Goal: Information Seeking & Learning: Learn about a topic

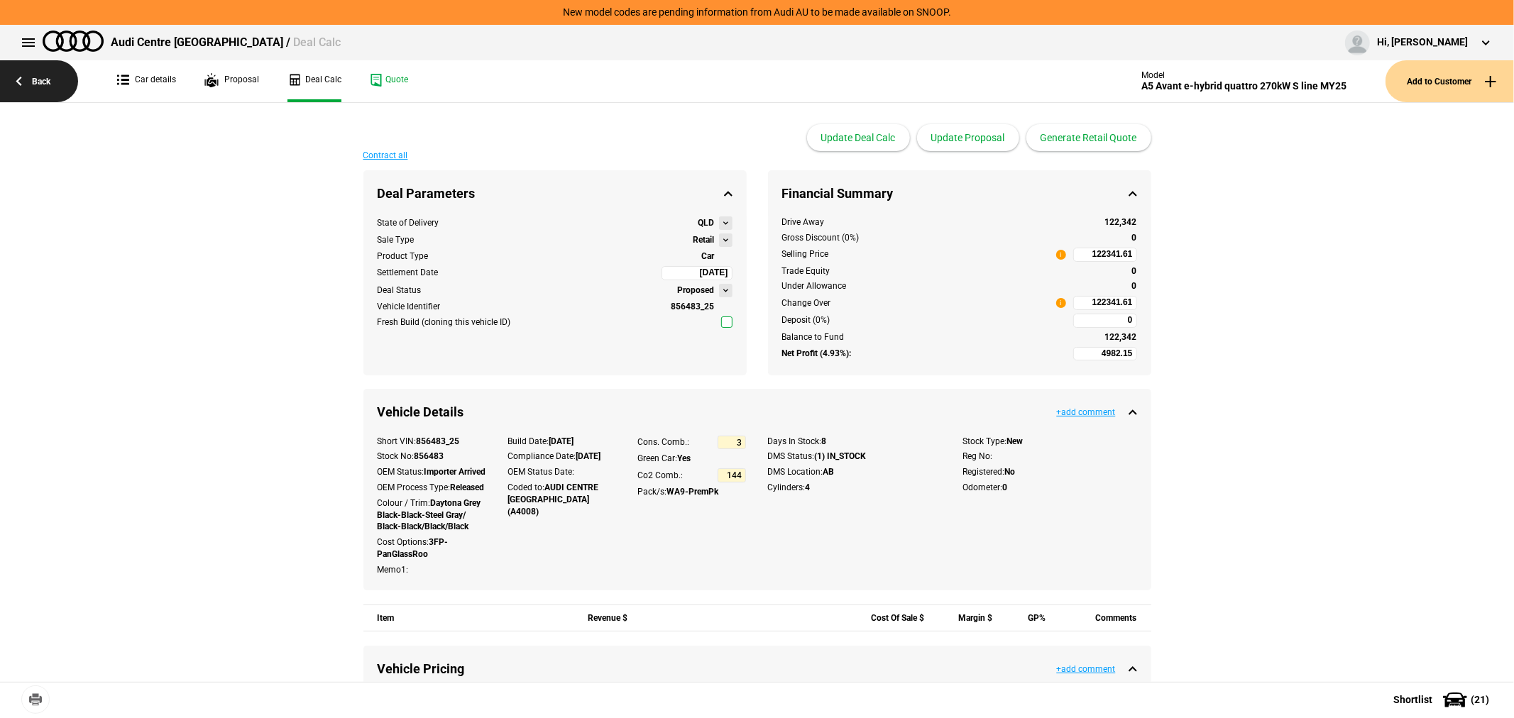
click at [26, 66] on link "Back" at bounding box center [39, 81] width 78 height 42
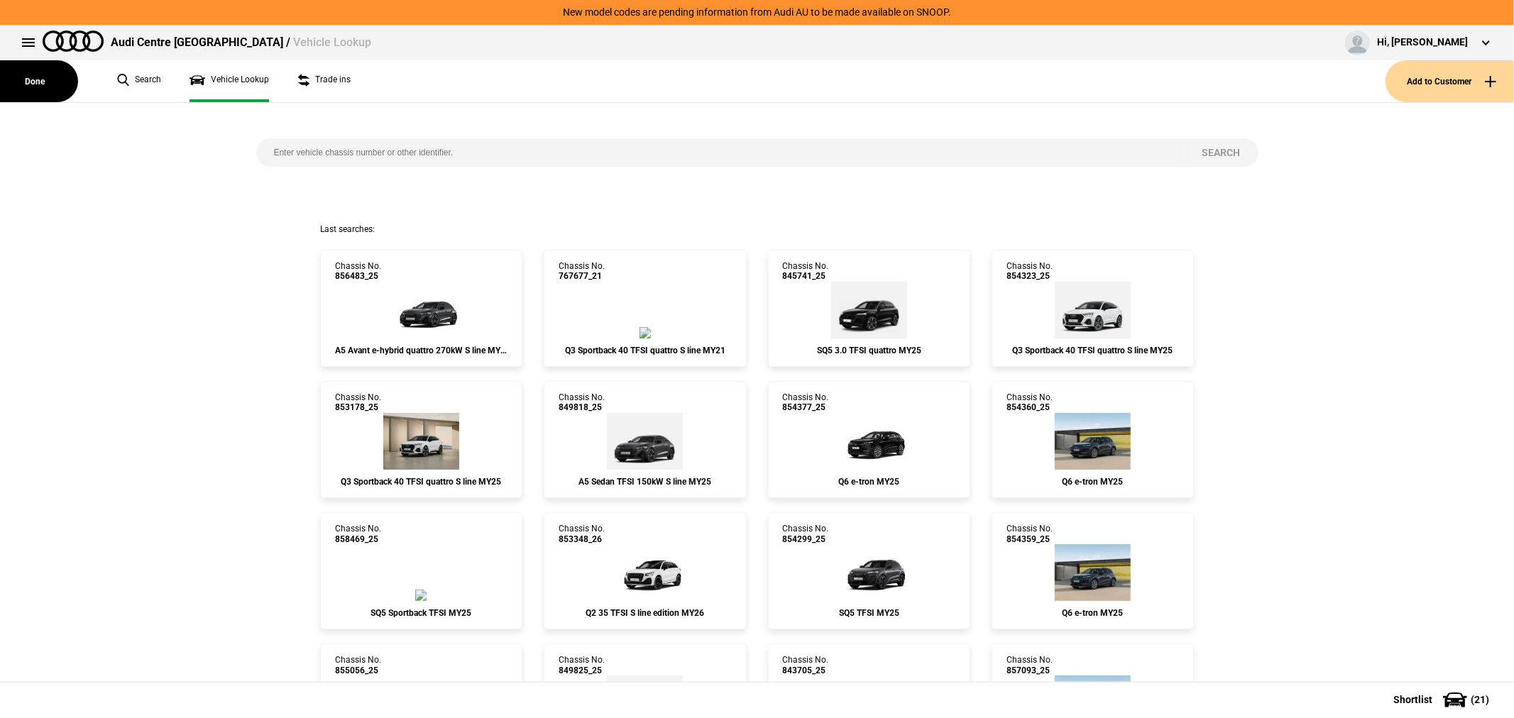
click at [476, 153] on input "search" at bounding box center [720, 152] width 928 height 28
type input "848793"
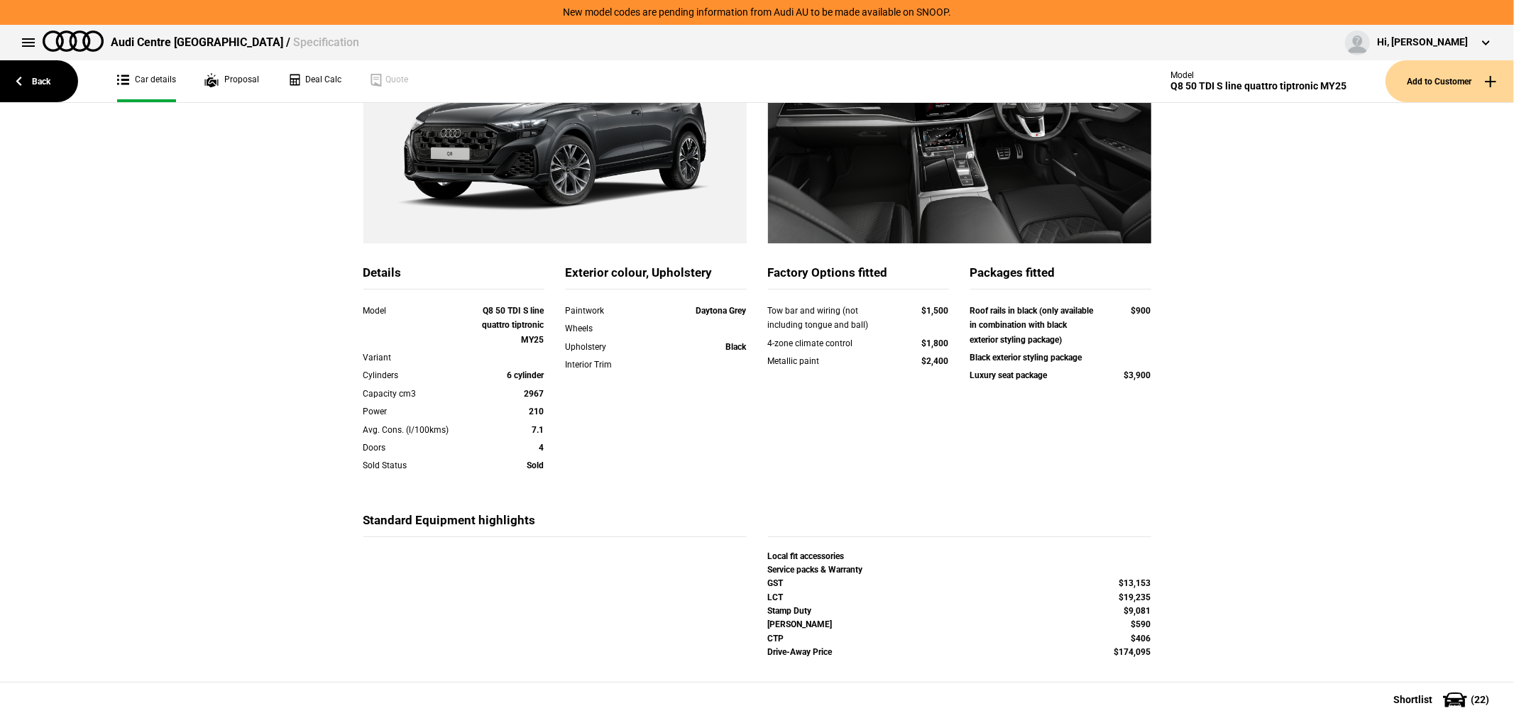
scroll to position [236, 0]
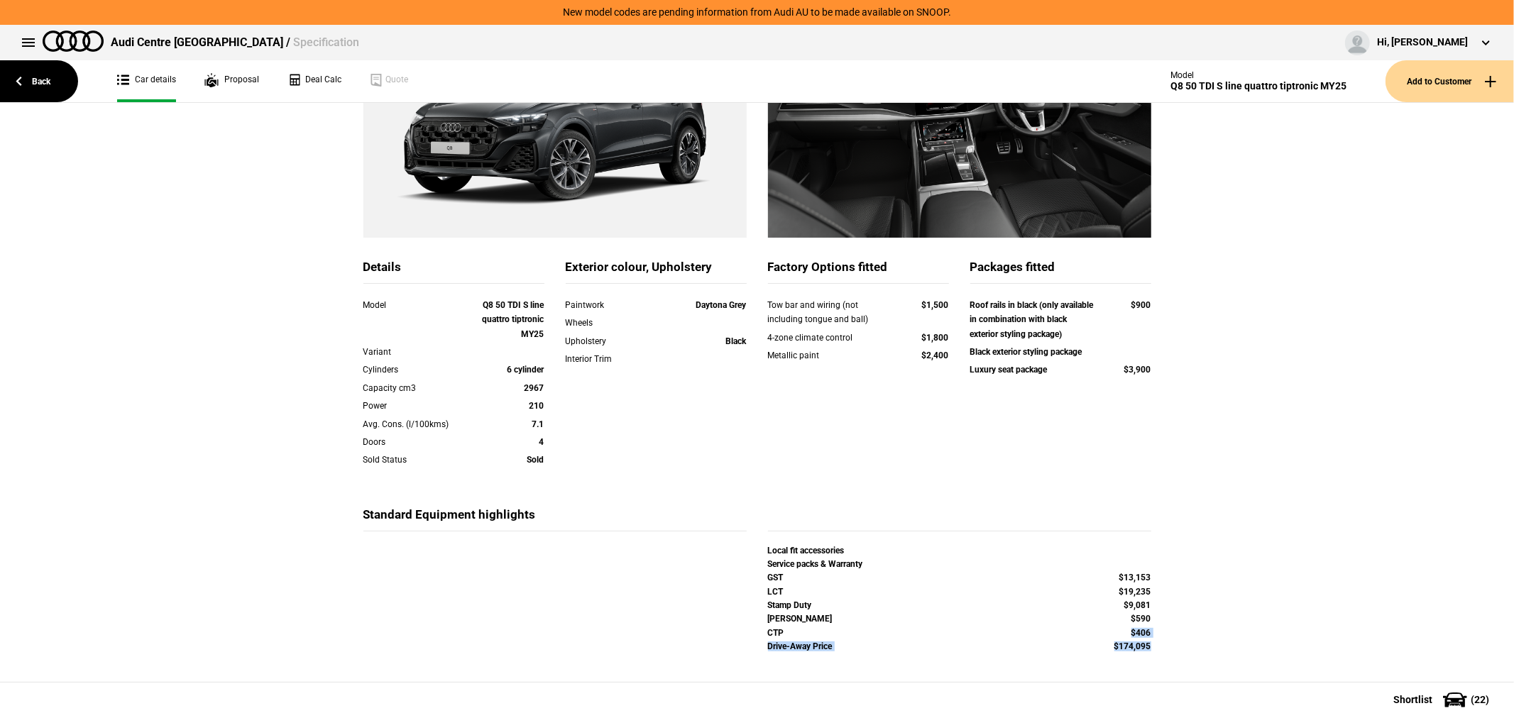
drag, startPoint x: 1119, startPoint y: 637, endPoint x: 1160, endPoint y: 644, distance: 41.7
click at [1160, 644] on div "Details Model Q8 50 TDI S line quattro tiptronic MY25 Variant Cylinders 6 cylin…" at bounding box center [757, 320] width 830 height 741
click at [1198, 642] on div "Details Model Q8 50 TDI S line quattro tiptronic MY25 Variant Cylinders 6 cylin…" at bounding box center [757, 320] width 1514 height 741
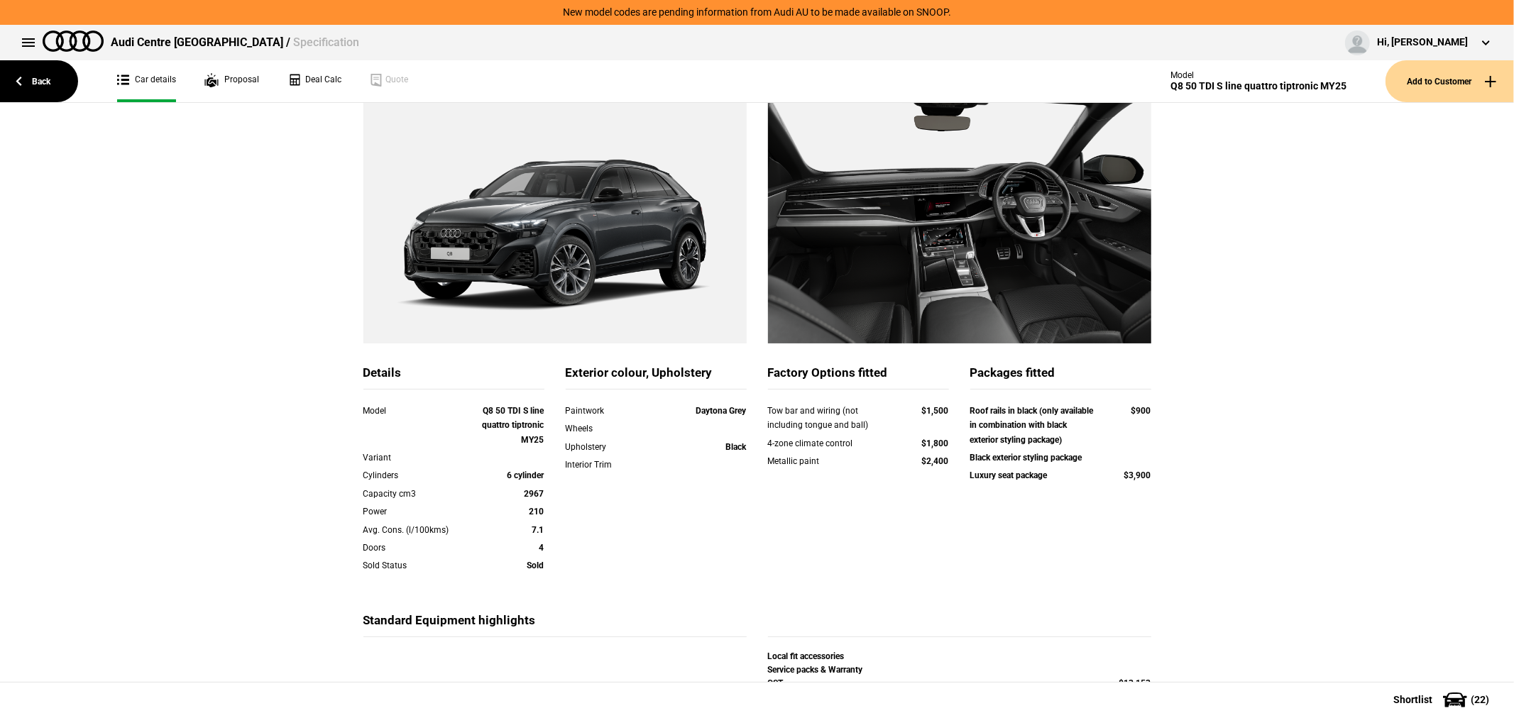
scroll to position [0, 0]
